Goal: Book appointment/travel/reservation

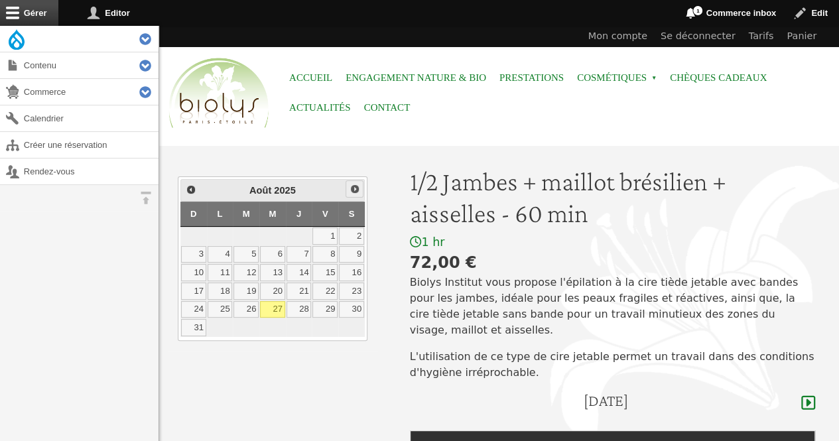
click at [354, 186] on span "Suivant" at bounding box center [355, 189] width 11 height 11
click at [322, 270] on link "19" at bounding box center [324, 272] width 25 height 17
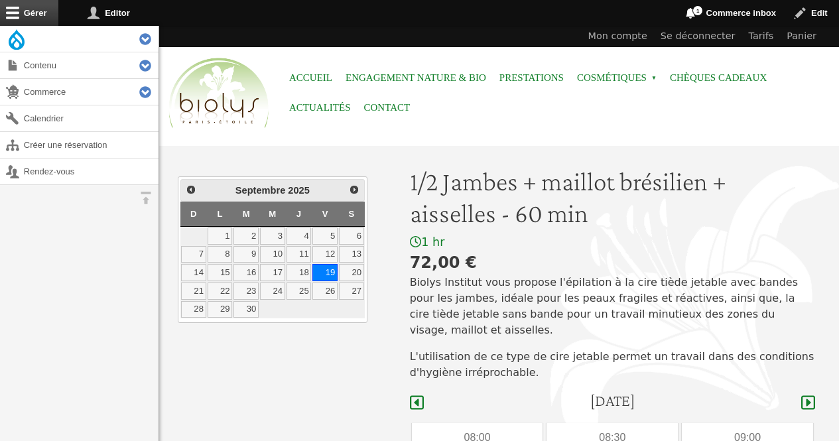
scroll to position [375, 0]
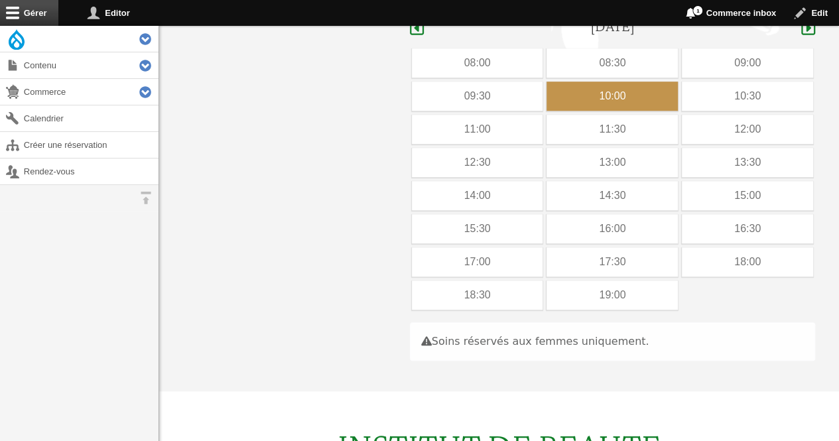
click at [622, 84] on div "10:00" at bounding box center [612, 96] width 131 height 29
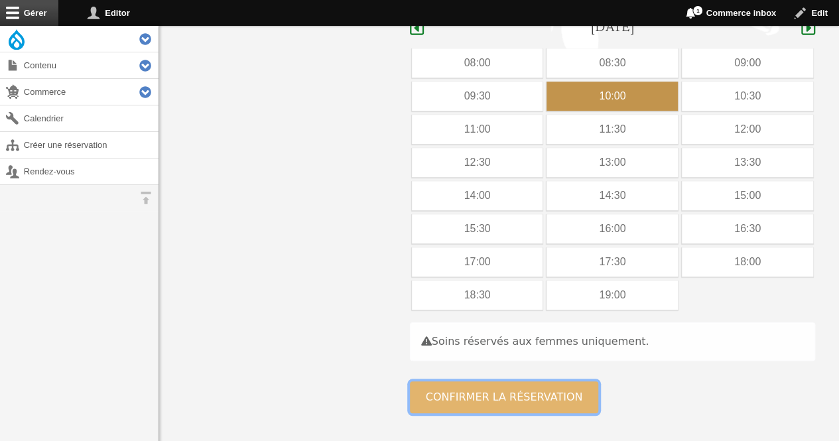
click at [450, 392] on button "Confirmer la réservation" at bounding box center [504, 397] width 189 height 32
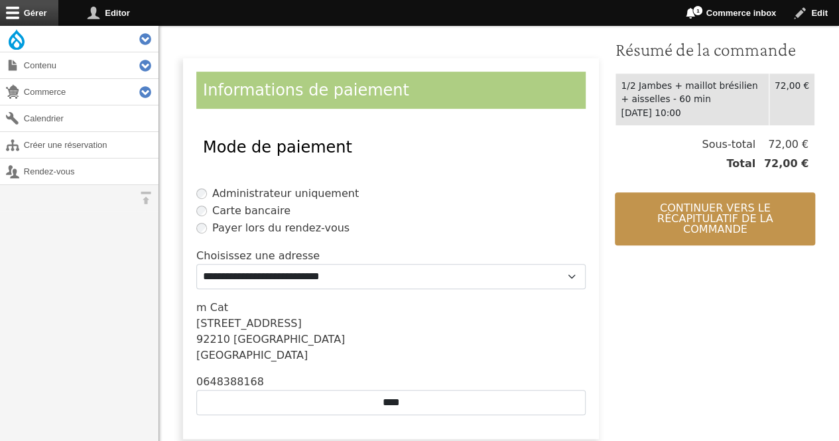
scroll to position [415, 0]
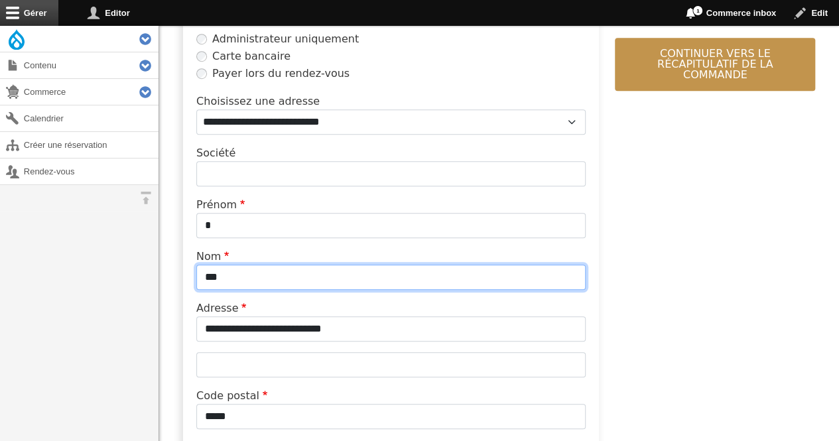
click at [318, 277] on input "***" at bounding box center [390, 277] width 389 height 25
type input "*"
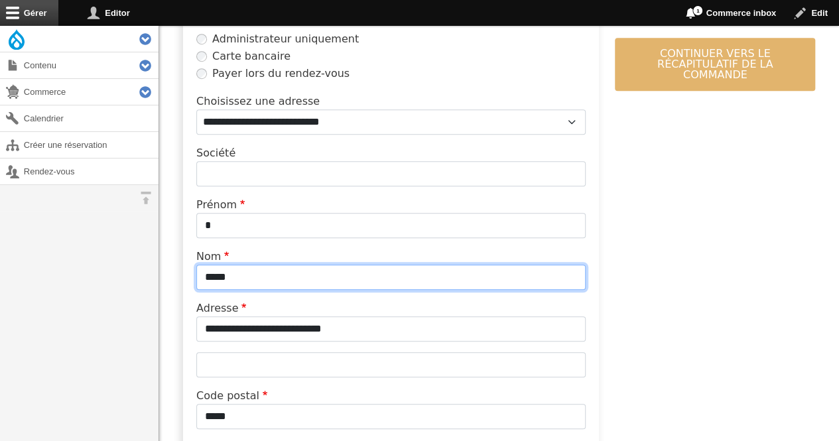
type input "*****"
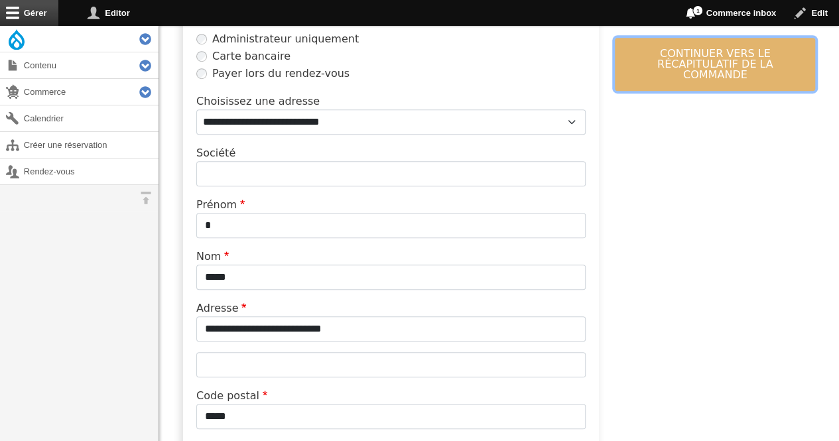
click at [643, 66] on button "Continuer vers le récapitulatif de la commande" at bounding box center [715, 64] width 200 height 53
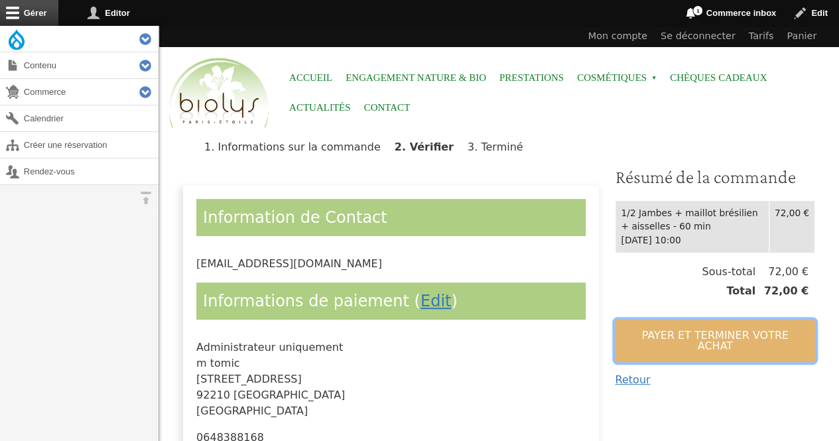
click at [642, 332] on button "Payer et terminer votre achat" at bounding box center [715, 341] width 200 height 42
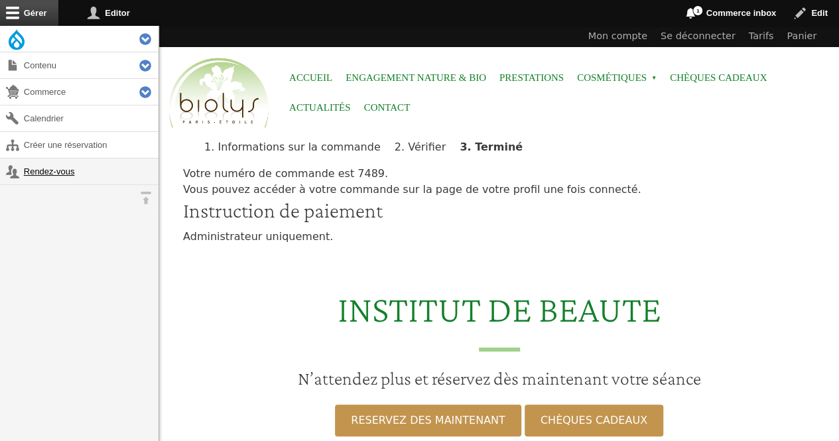
click at [56, 176] on link "Rendez-vous" at bounding box center [79, 172] width 159 height 26
